Goal: Transaction & Acquisition: Book appointment/travel/reservation

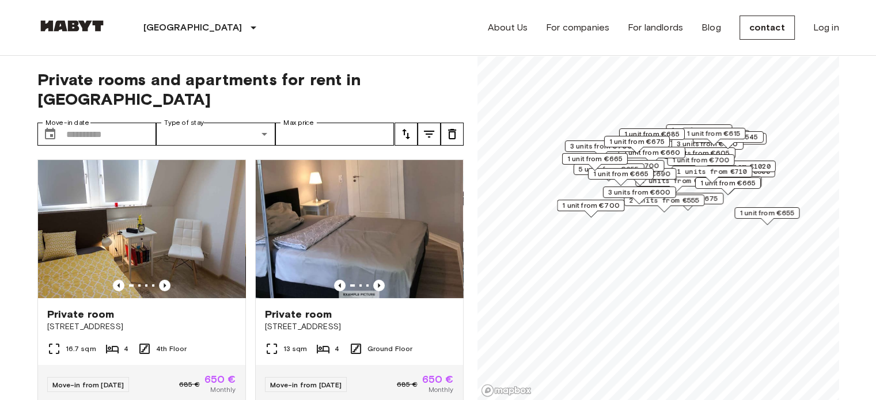
drag, startPoint x: 644, startPoint y: 245, endPoint x: 671, endPoint y: 190, distance: 61.8
click at [671, 190] on div "3 units from €600" at bounding box center [639, 193] width 73 height 12
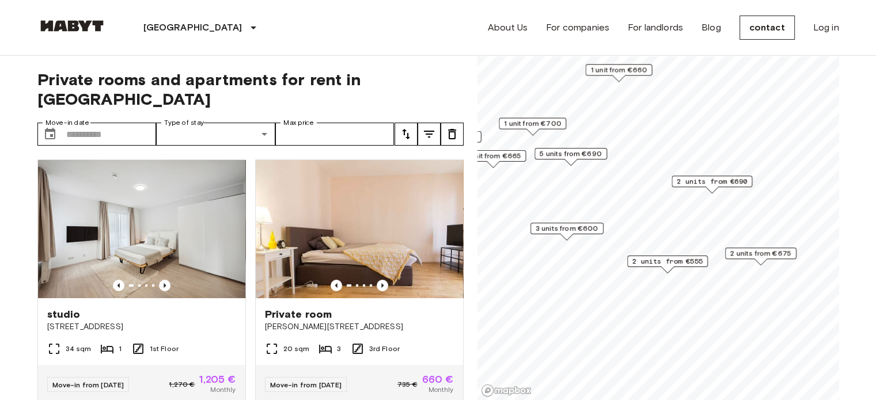
drag, startPoint x: 599, startPoint y: 155, endPoint x: 557, endPoint y: 158, distance: 42.2
click at [558, 157] on font "5 units from €690" at bounding box center [571, 153] width 62 height 9
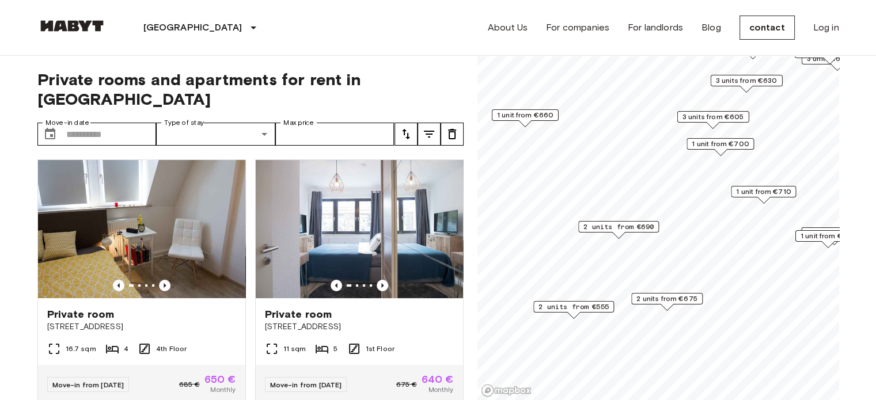
click at [712, 121] on span "3 units from €605" at bounding box center [713, 117] width 62 height 10
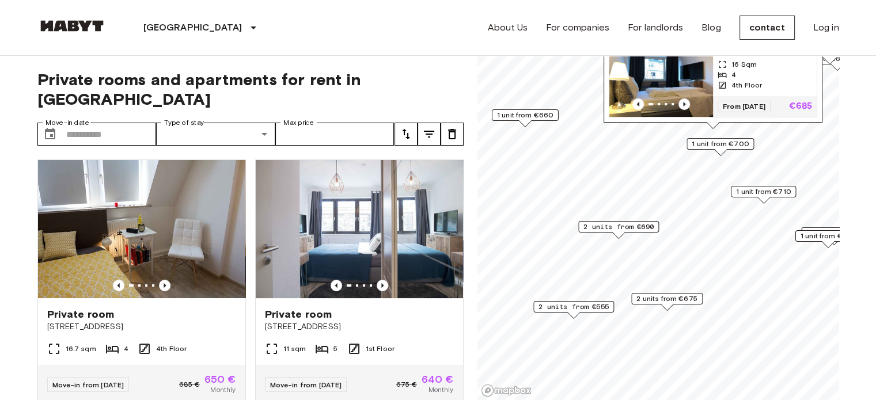
click at [543, 312] on div "2 units from €555" at bounding box center [573, 307] width 81 height 12
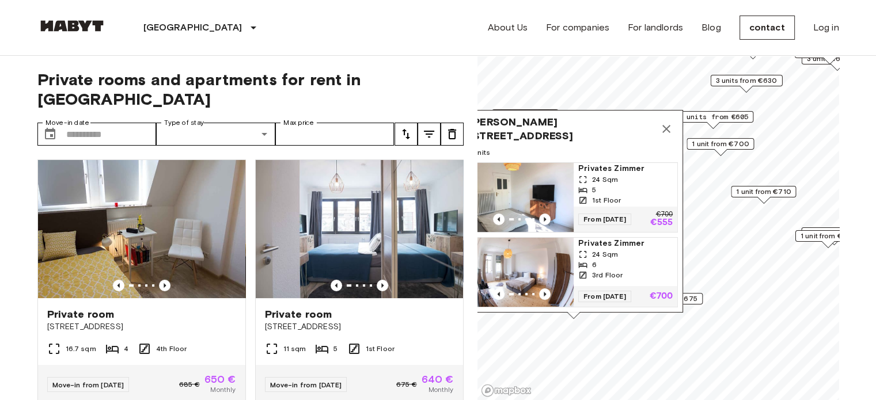
click at [703, 118] on span "3 units from €605" at bounding box center [713, 117] width 70 height 10
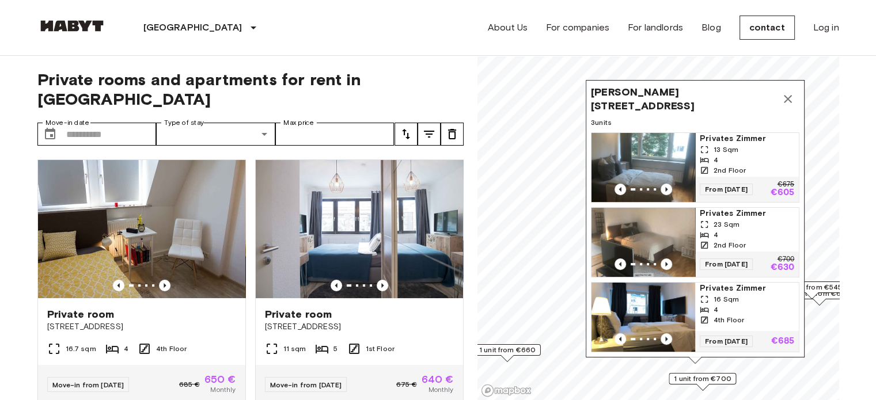
click at [665, 187] on icon "Previous image" at bounding box center [666, 189] width 2 height 5
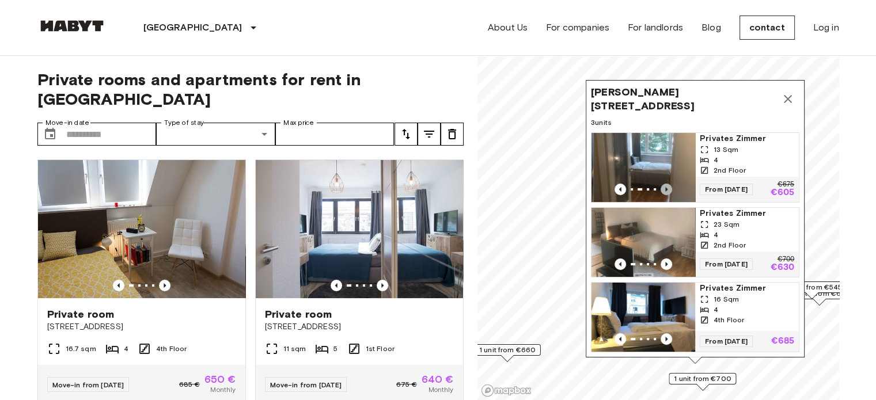
click at [665, 187] on icon "Previous image" at bounding box center [666, 189] width 2 height 5
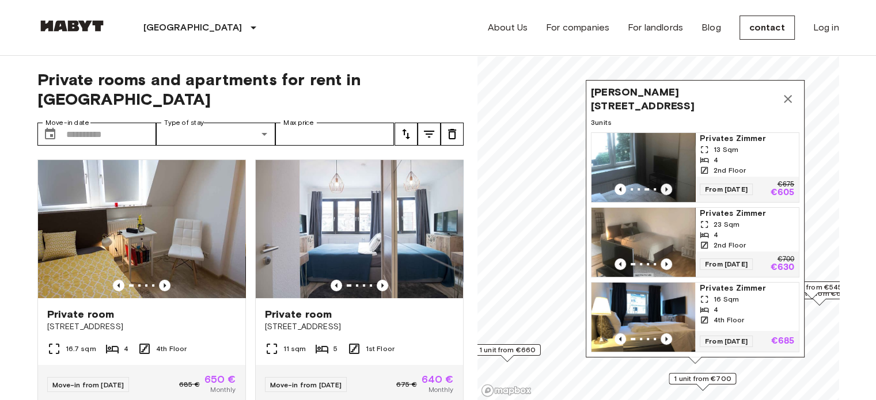
click at [665, 187] on icon "Previous image" at bounding box center [666, 189] width 2 height 5
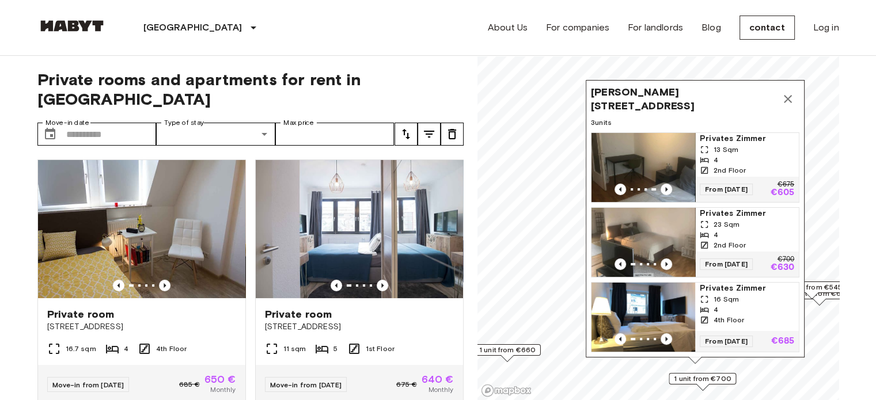
click at [727, 145] on span "13 Sqm" at bounding box center [726, 150] width 25 height 10
click at [750, 220] on div "23 Sqm" at bounding box center [747, 225] width 94 height 10
click at [784, 92] on icon "Map marker" at bounding box center [788, 99] width 14 height 14
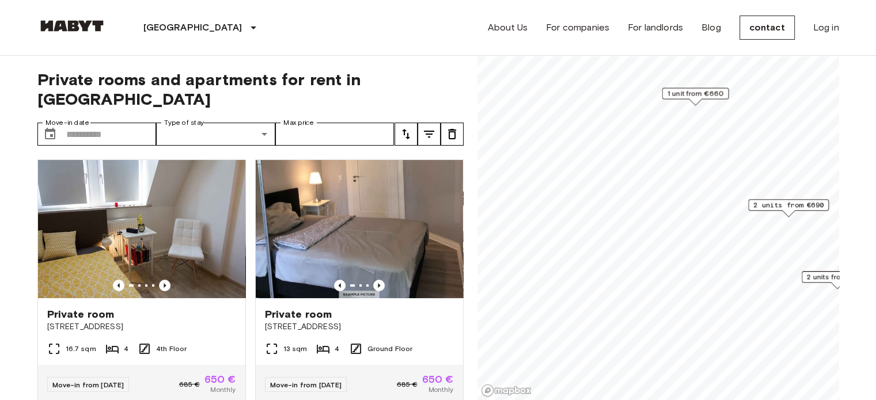
drag, startPoint x: 640, startPoint y: 302, endPoint x: 826, endPoint y: 193, distance: 215.6
click at [796, 210] on div "Map marker" at bounding box center [789, 213] width 14 height 7
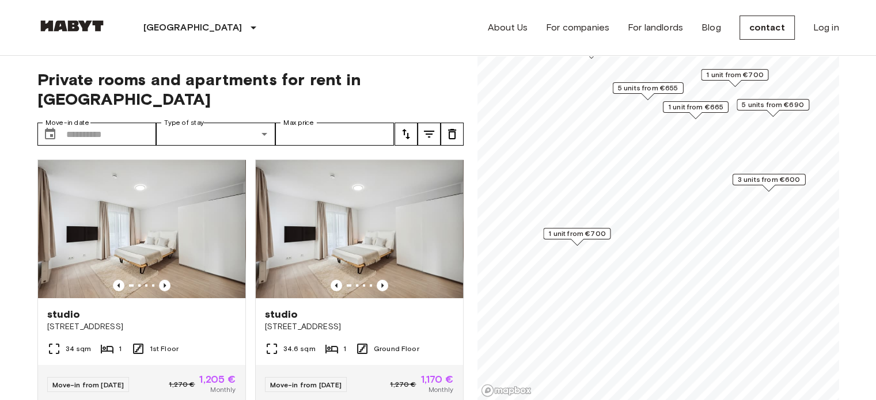
click at [746, 183] on font "3 units from €600" at bounding box center [768, 179] width 63 height 9
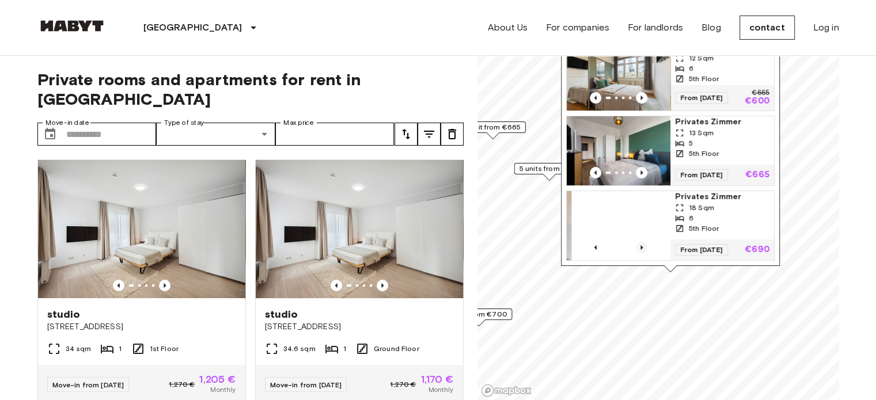
drag, startPoint x: 742, startPoint y: 161, endPoint x: 644, endPoint y: 241, distance: 127.3
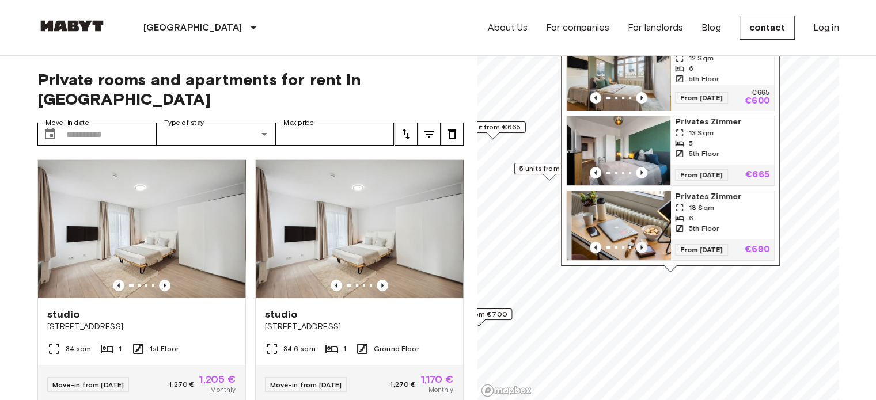
click at [644, 242] on icon "Previous image" at bounding box center [642, 248] width 12 height 12
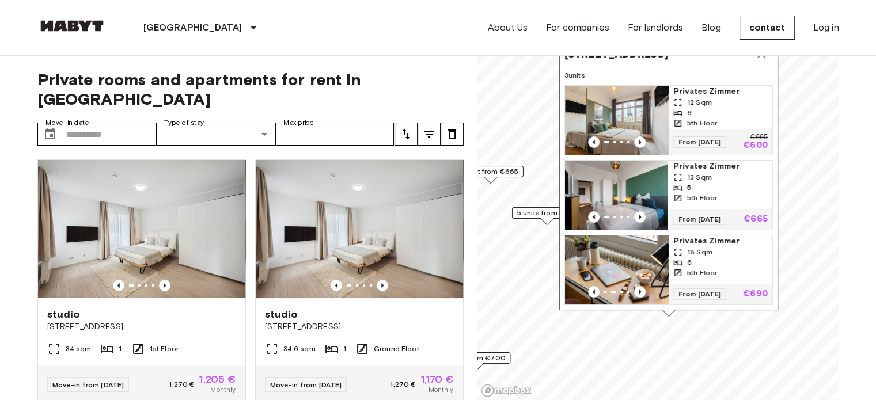
drag, startPoint x: 648, startPoint y: 135, endPoint x: 646, endPoint y: 166, distance: 30.6
click at [646, 166] on img "Map marker" at bounding box center [616, 195] width 104 height 69
click at [639, 137] on icon "Previous image" at bounding box center [640, 143] width 12 height 12
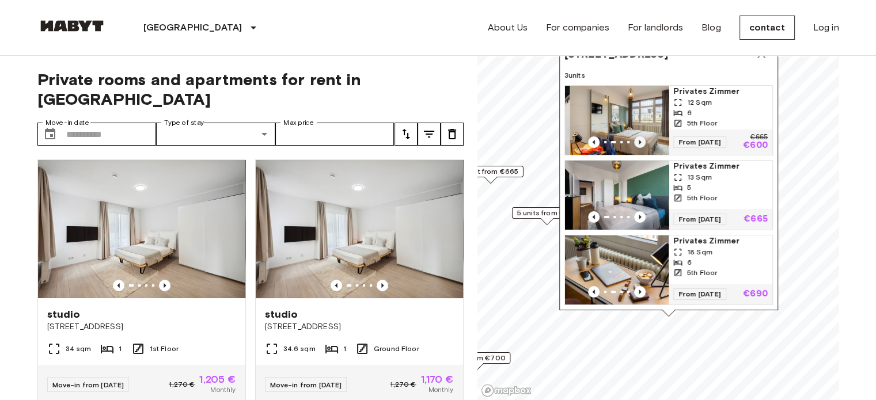
click at [639, 137] on icon "Previous image" at bounding box center [640, 143] width 12 height 12
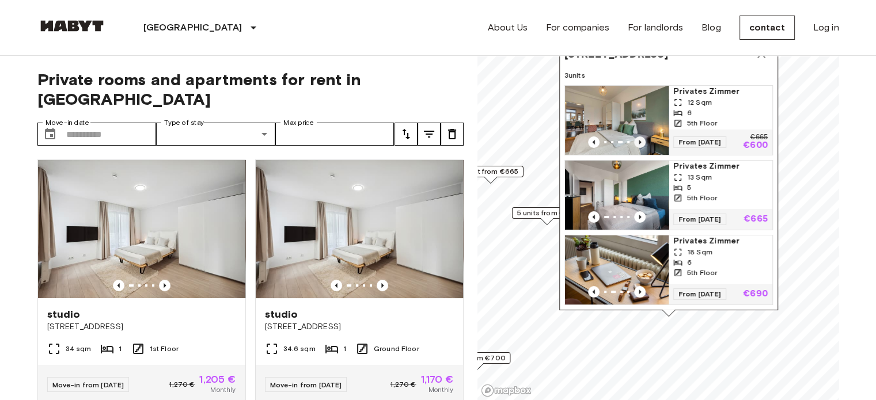
click at [639, 140] on icon "Previous image" at bounding box center [640, 142] width 2 height 5
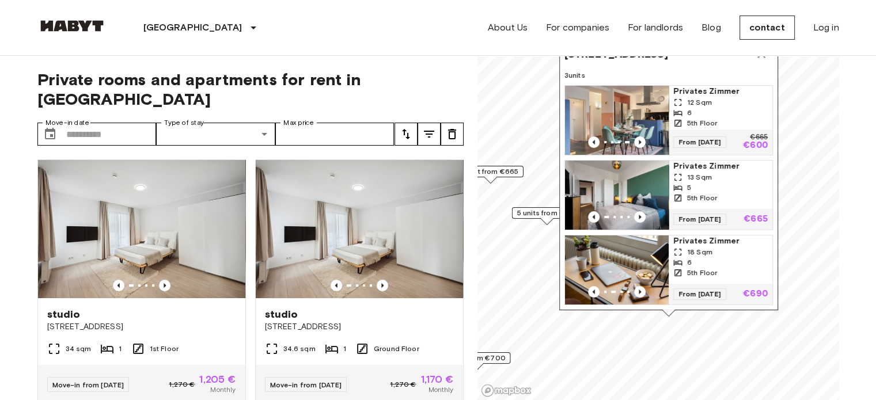
click at [321, 123] on input "Max price" at bounding box center [334, 134] width 119 height 23
type input "***"
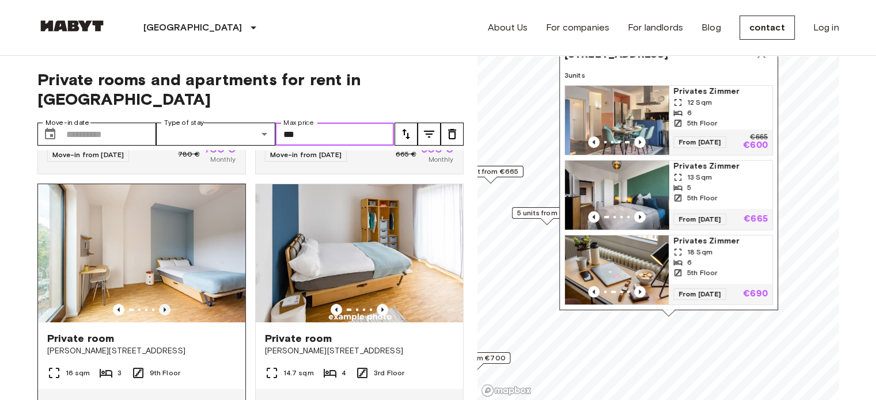
scroll to position [288, 0]
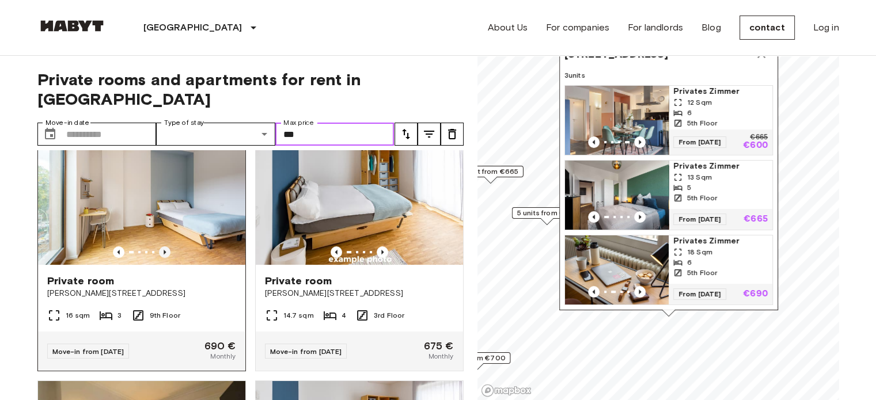
click at [164, 247] on icon "Previous image" at bounding box center [165, 253] width 12 height 12
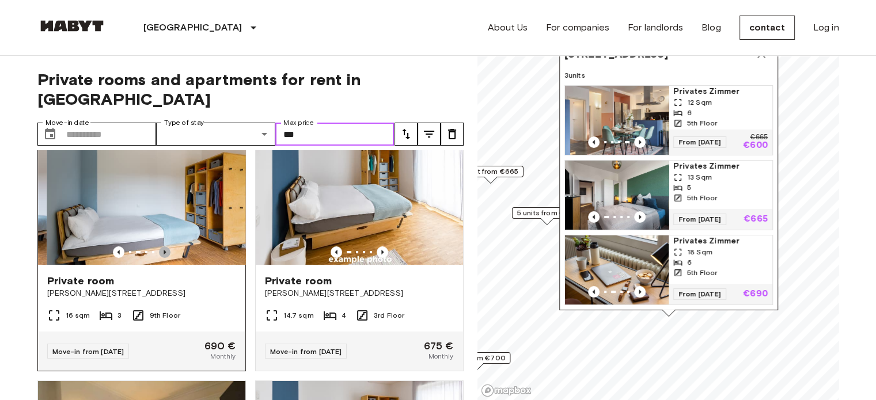
click at [164, 247] on icon "Previous image" at bounding box center [165, 253] width 12 height 12
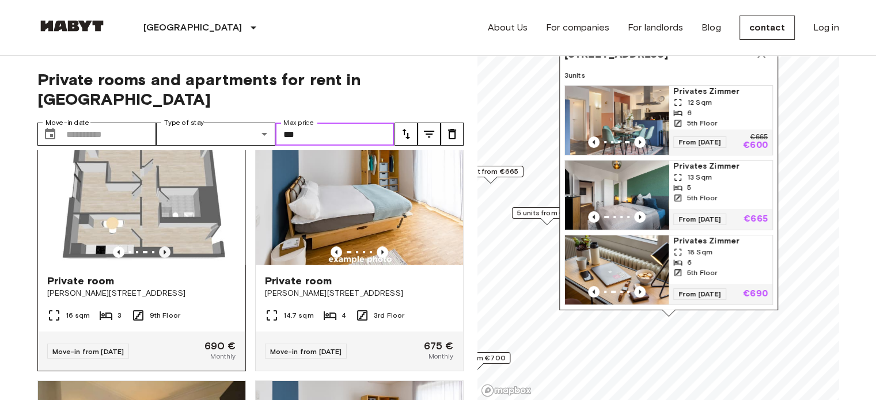
click at [164, 247] on icon "Previous image" at bounding box center [165, 253] width 12 height 12
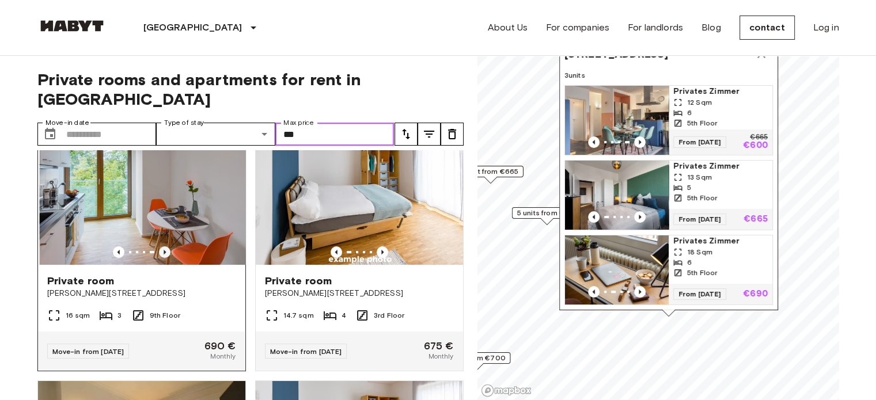
click at [164, 247] on icon "Previous image" at bounding box center [165, 253] width 12 height 12
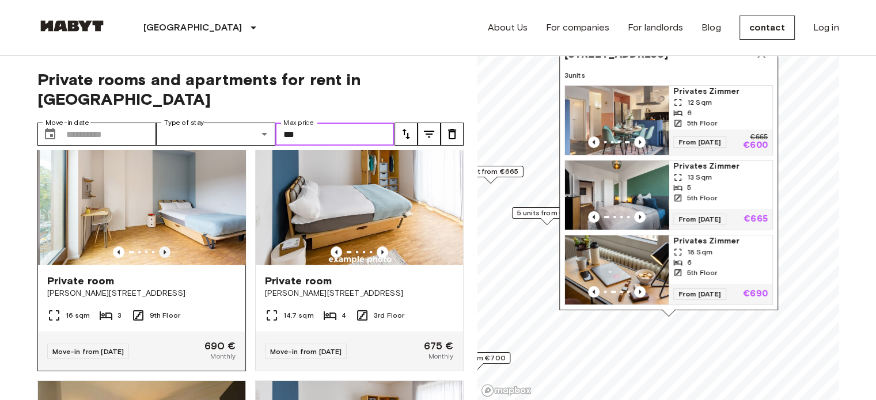
click at [164, 247] on icon "Previous image" at bounding box center [165, 253] width 12 height 12
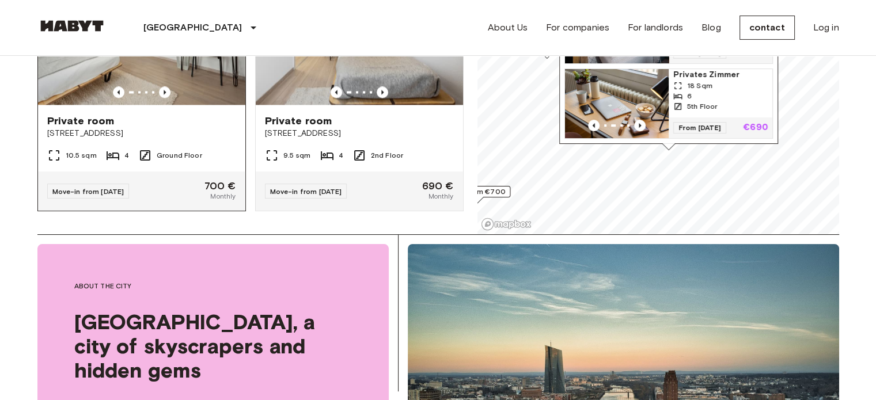
scroll to position [173, 0]
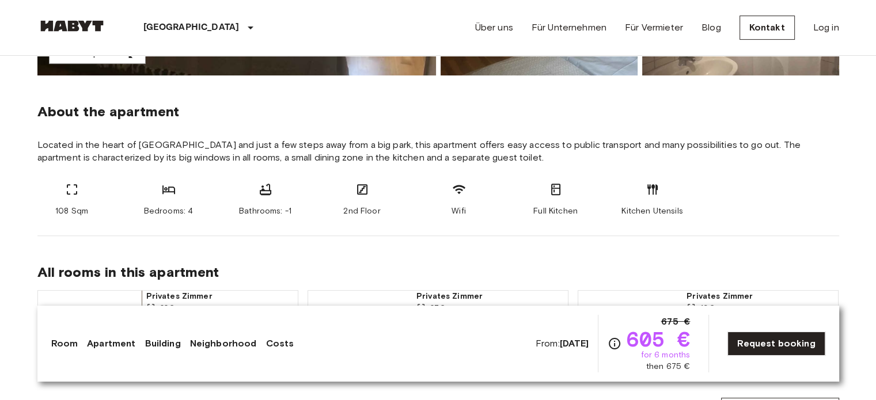
scroll to position [461, 0]
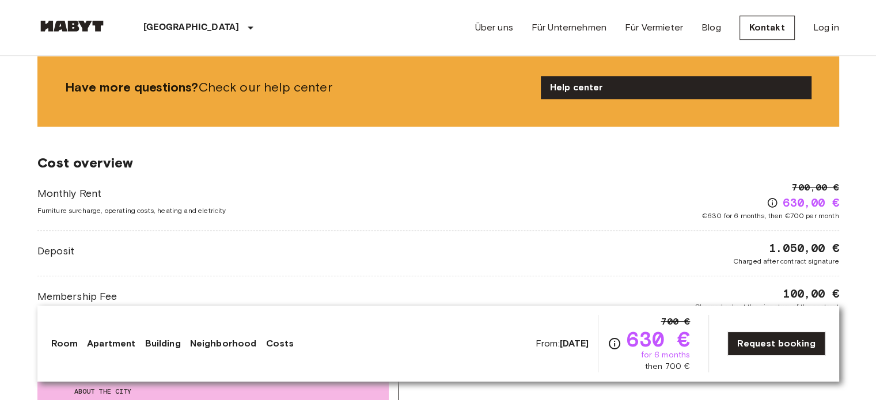
scroll to position [1152, 0]
